Goal: Task Accomplishment & Management: Manage account settings

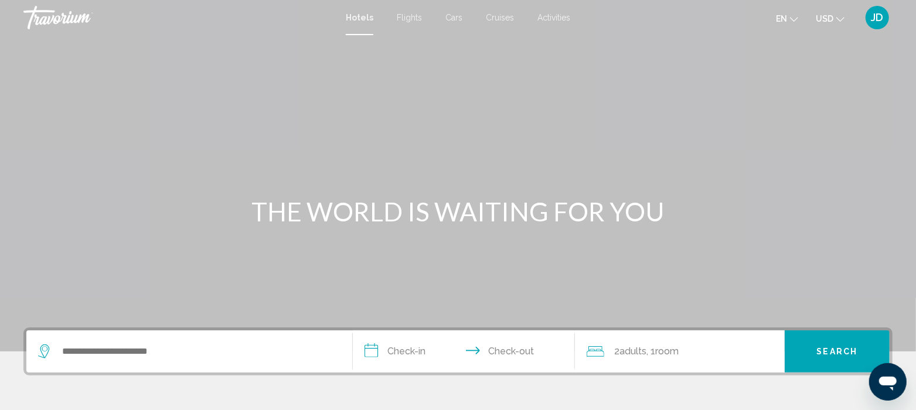
click at [879, 18] on span "JD" at bounding box center [877, 18] width 12 height 12
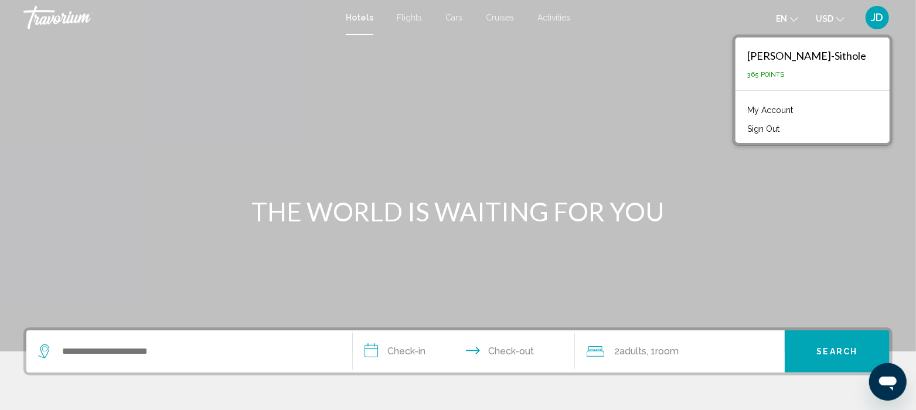
click at [782, 106] on link "My Account" at bounding box center [769, 110] width 57 height 15
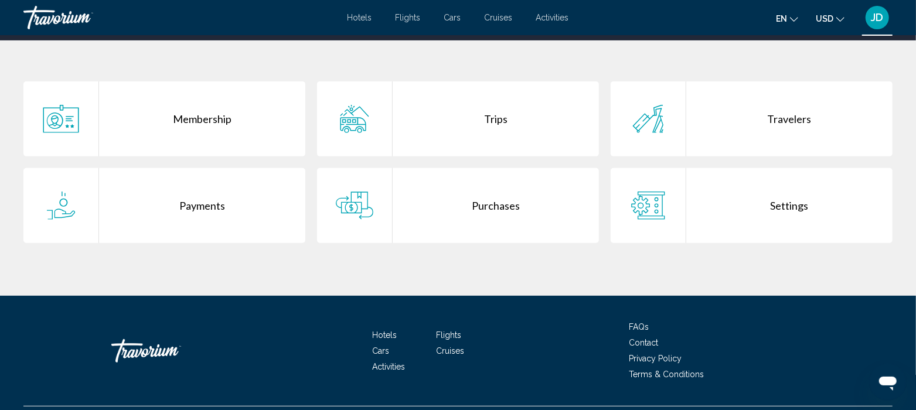
scroll to position [250, 0]
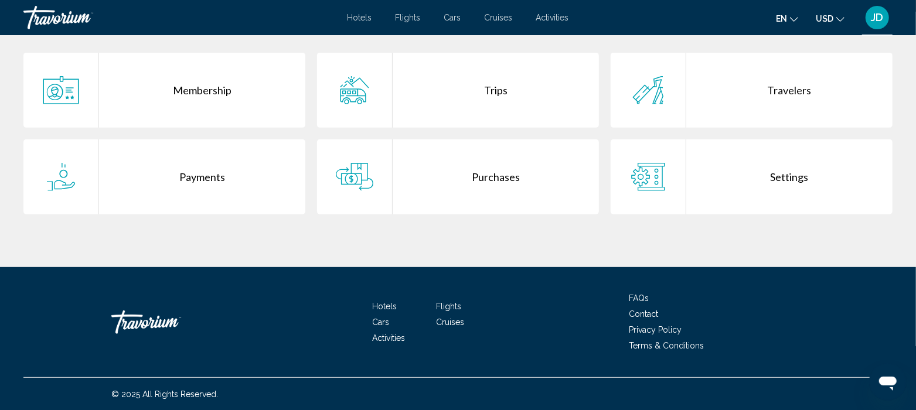
click at [489, 175] on div "Purchases" at bounding box center [496, 176] width 206 height 75
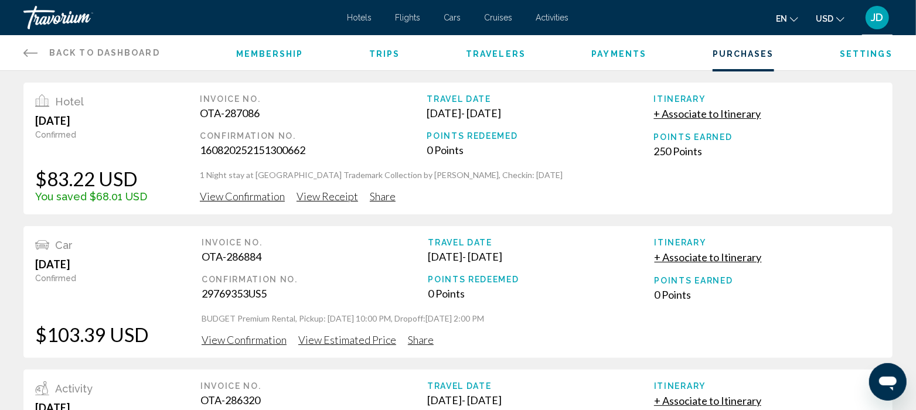
click at [234, 197] on span "View Confirmation" at bounding box center [242, 196] width 85 height 13
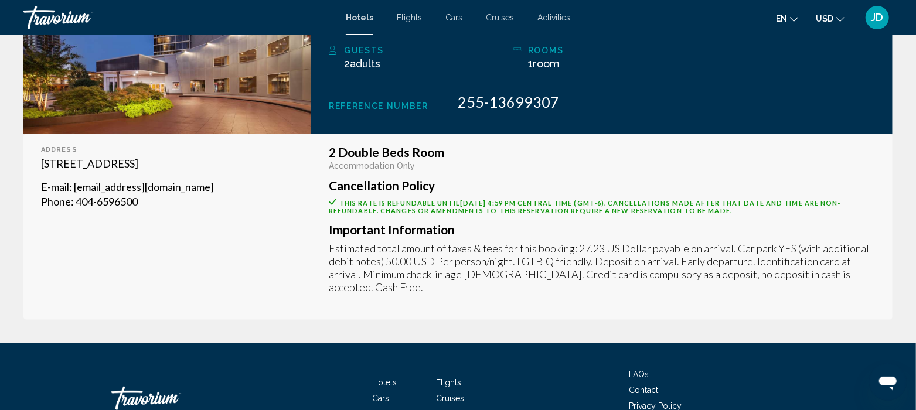
scroll to position [337, 0]
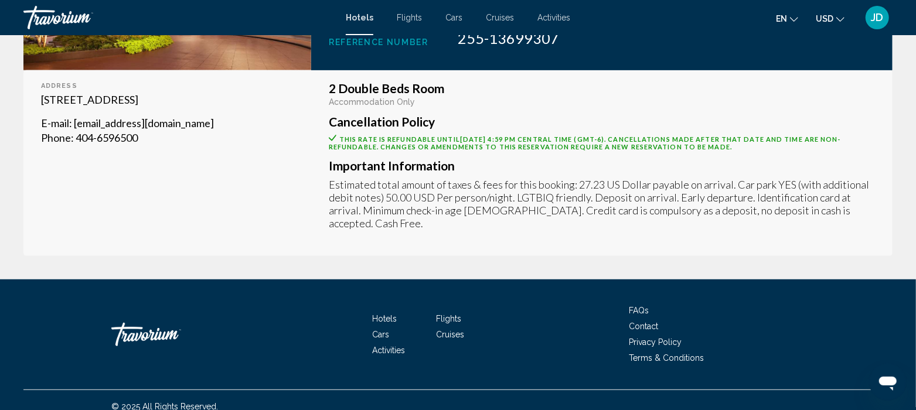
click at [671, 353] on span "Terms & Conditions" at bounding box center [666, 357] width 75 height 9
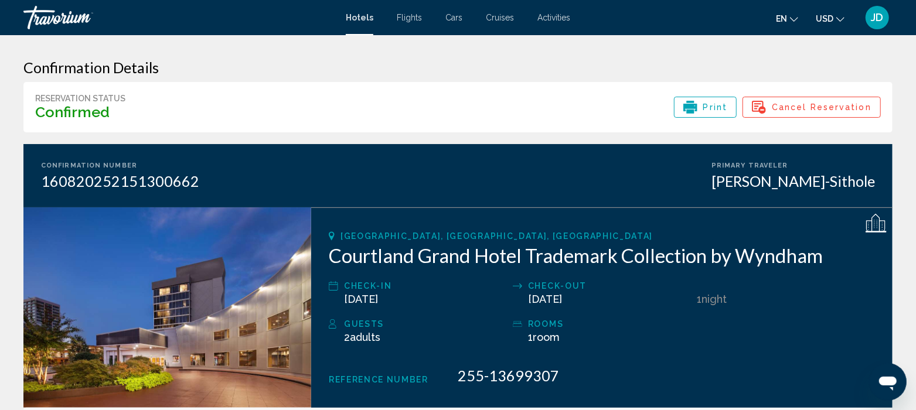
click at [816, 105] on span "Cancel Reservation" at bounding box center [822, 107] width 100 height 20
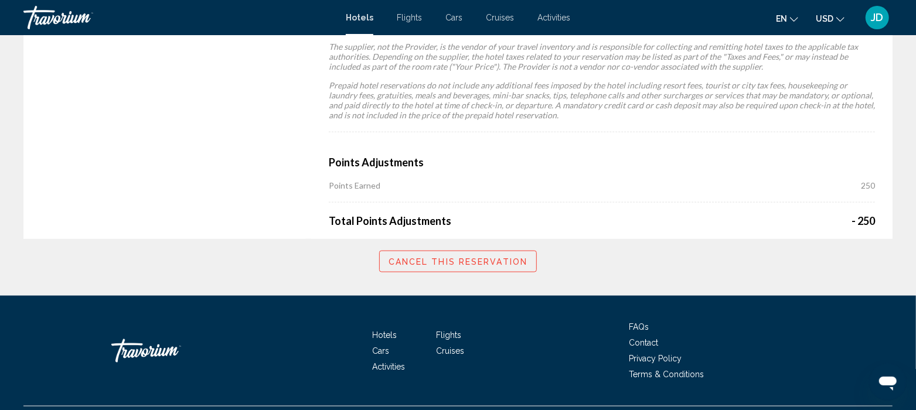
scroll to position [971, 0]
click at [442, 264] on span "Cancel this reservation" at bounding box center [457, 261] width 139 height 9
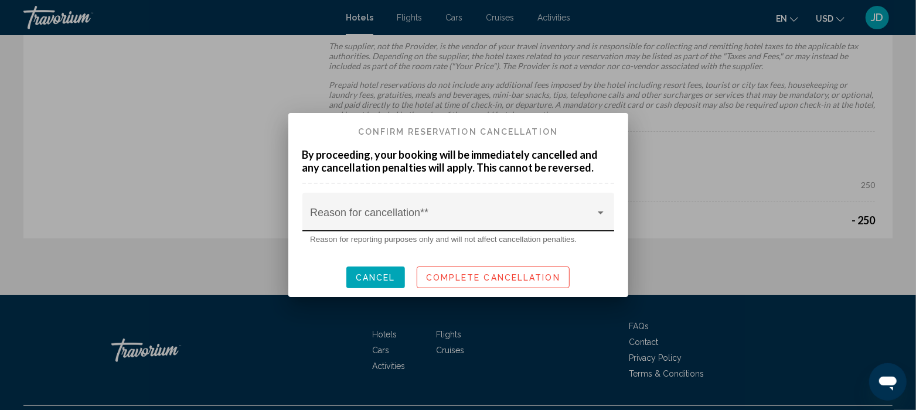
click at [601, 215] on div at bounding box center [600, 213] width 11 height 9
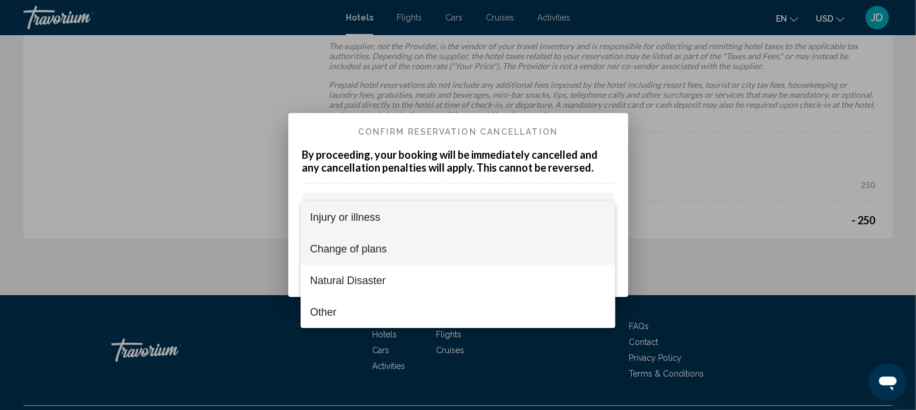
click at [348, 249] on span "Change of plans" at bounding box center [458, 249] width 296 height 32
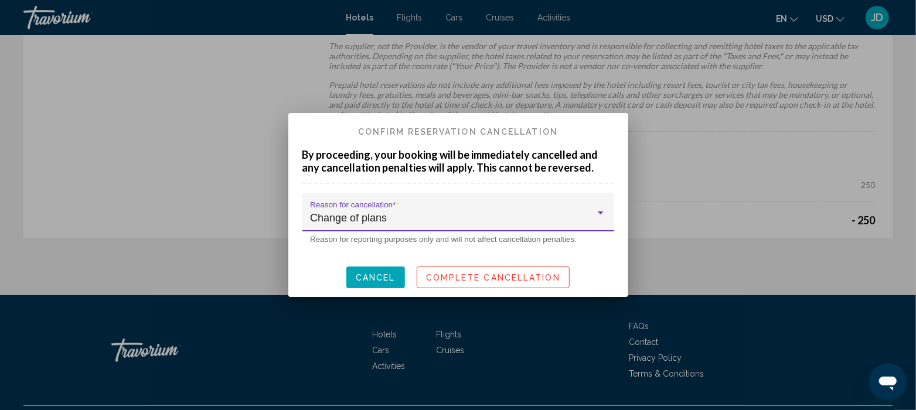
click at [480, 275] on span "Complete Cancellation" at bounding box center [493, 277] width 134 height 9
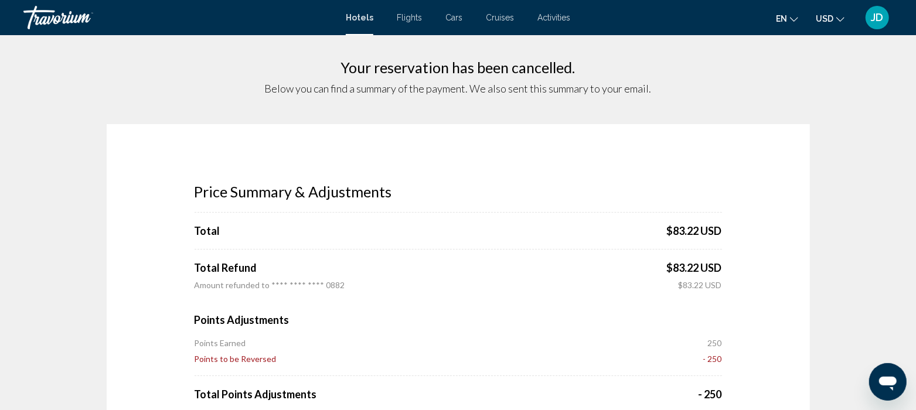
click at [887, 22] on div "JD" at bounding box center [876, 17] width 23 height 23
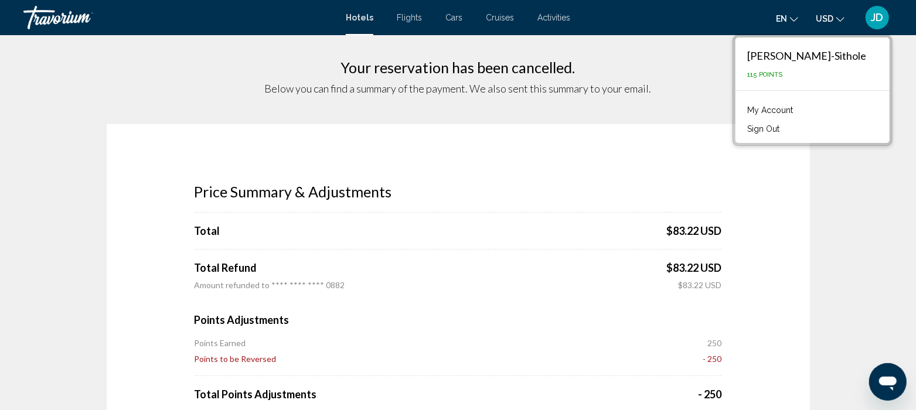
click at [791, 108] on link "My Account" at bounding box center [769, 110] width 57 height 15
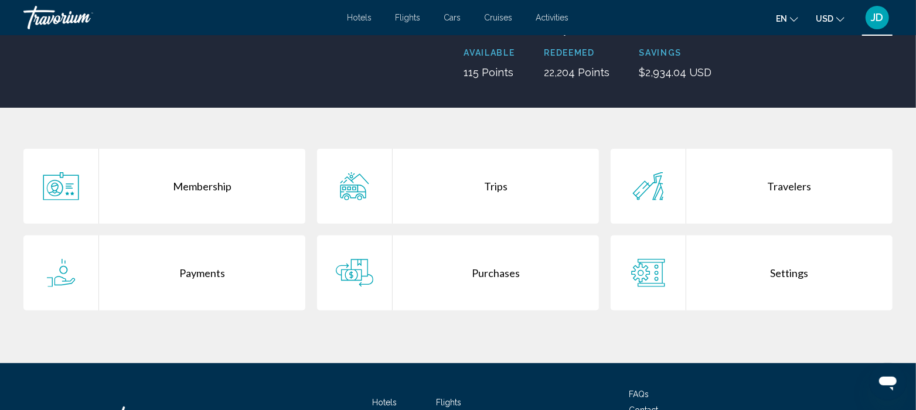
scroll to position [173, 0]
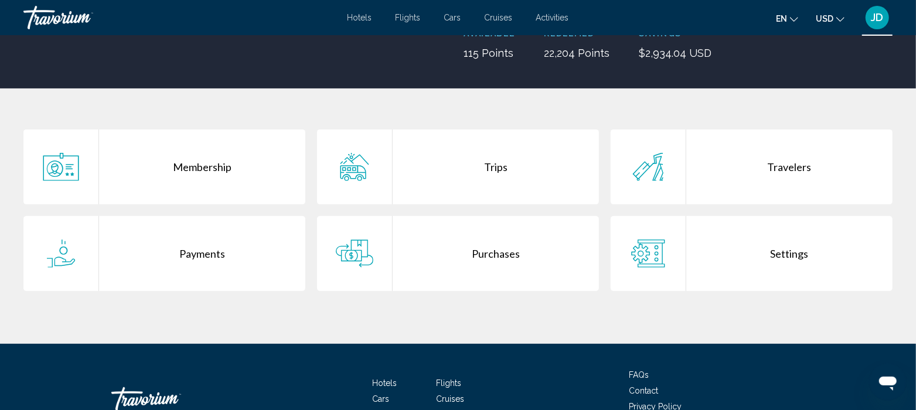
click at [496, 261] on div "Purchases" at bounding box center [496, 253] width 206 height 75
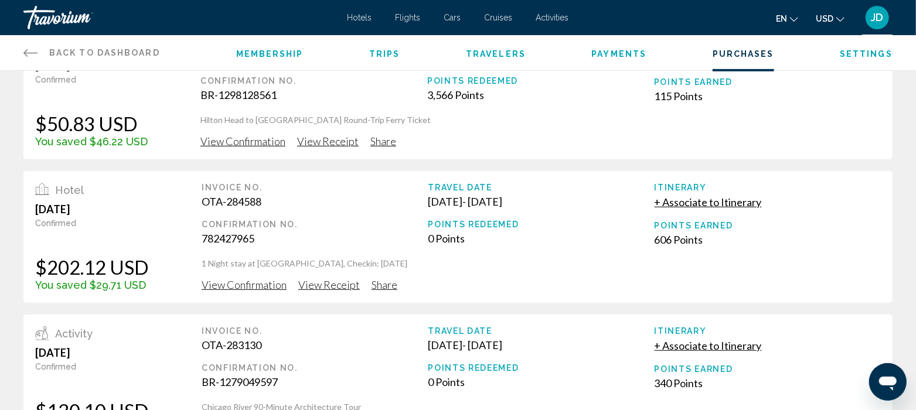
scroll to position [342, 0]
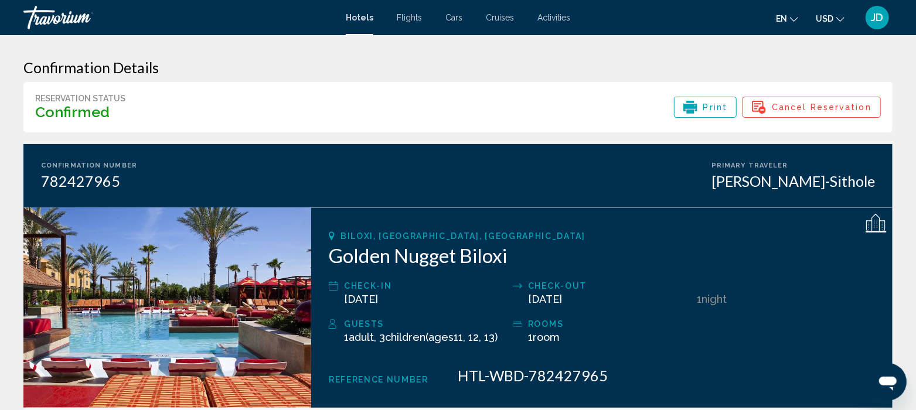
click at [807, 108] on span "Cancel Reservation" at bounding box center [822, 107] width 100 height 20
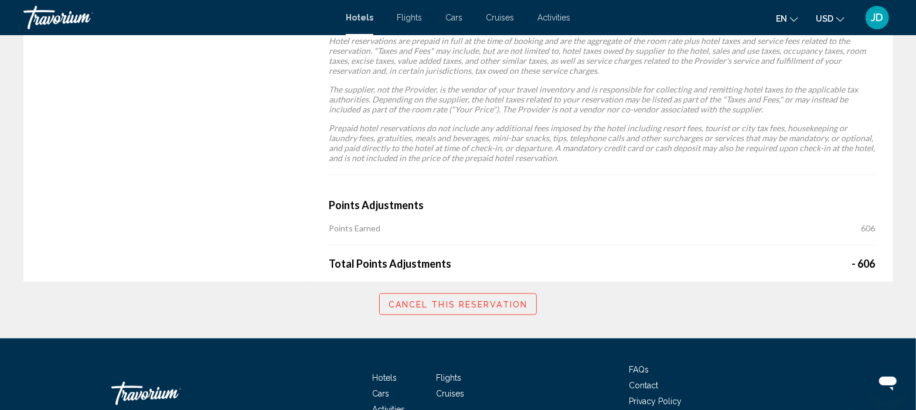
scroll to position [954, 0]
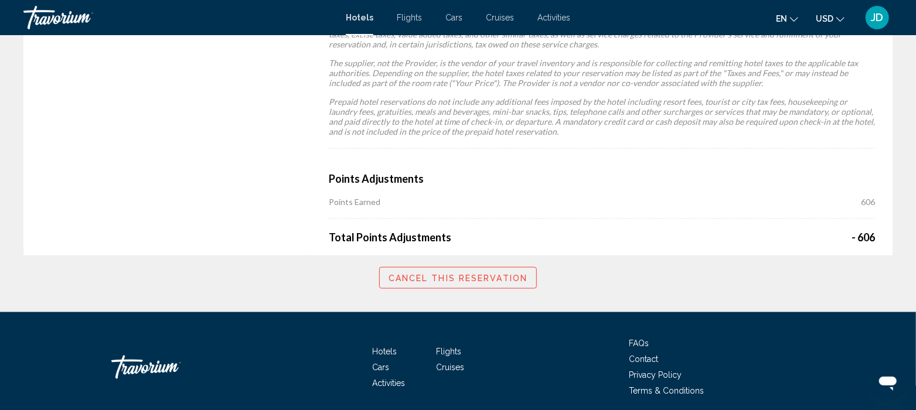
click at [485, 280] on span "Cancel this reservation" at bounding box center [457, 278] width 139 height 9
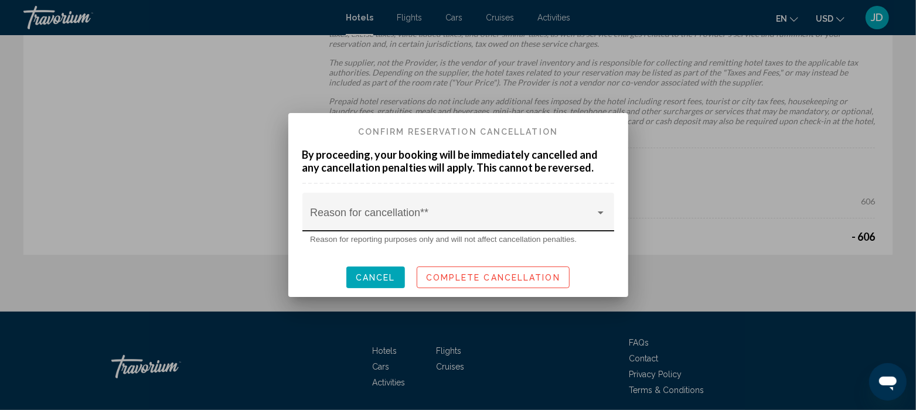
click at [595, 210] on div at bounding box center [600, 213] width 11 height 9
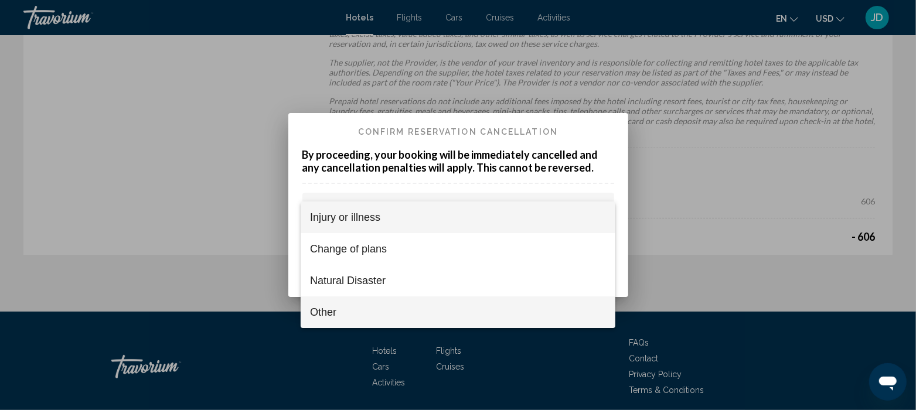
click at [332, 312] on span "Other" at bounding box center [458, 312] width 296 height 32
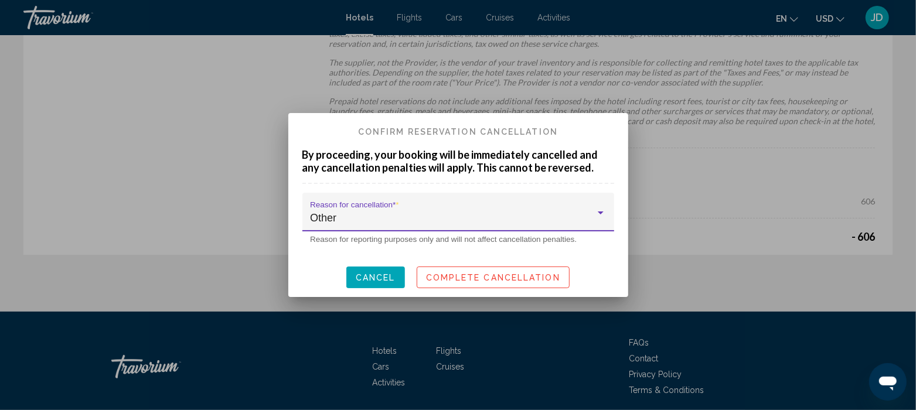
click at [483, 274] on span "Complete Cancellation" at bounding box center [493, 277] width 134 height 9
